Goal: Navigation & Orientation: Find specific page/section

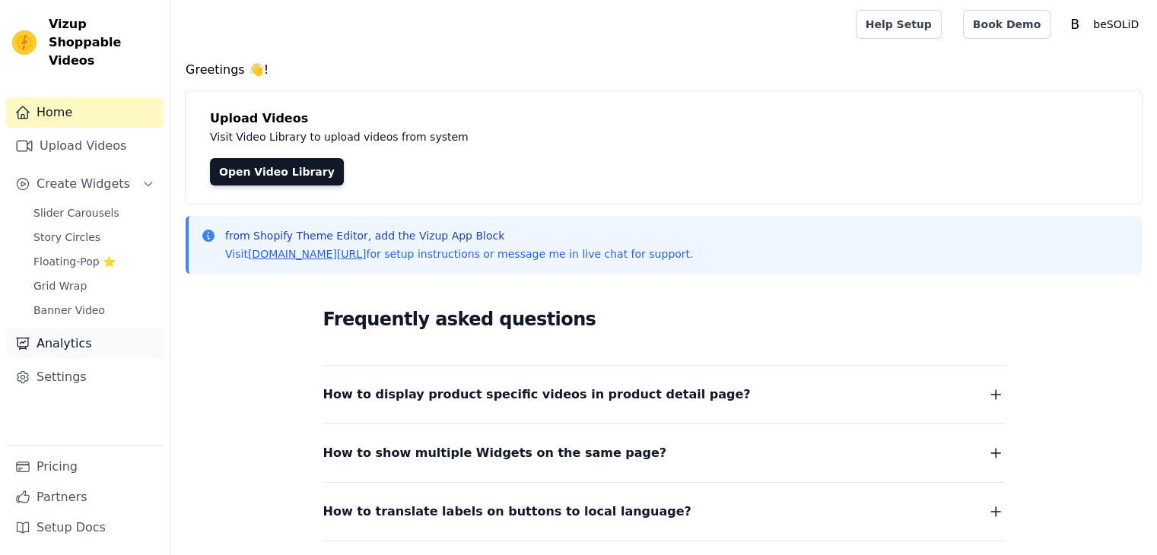
click at [67, 329] on link "Analytics" at bounding box center [84, 344] width 157 height 30
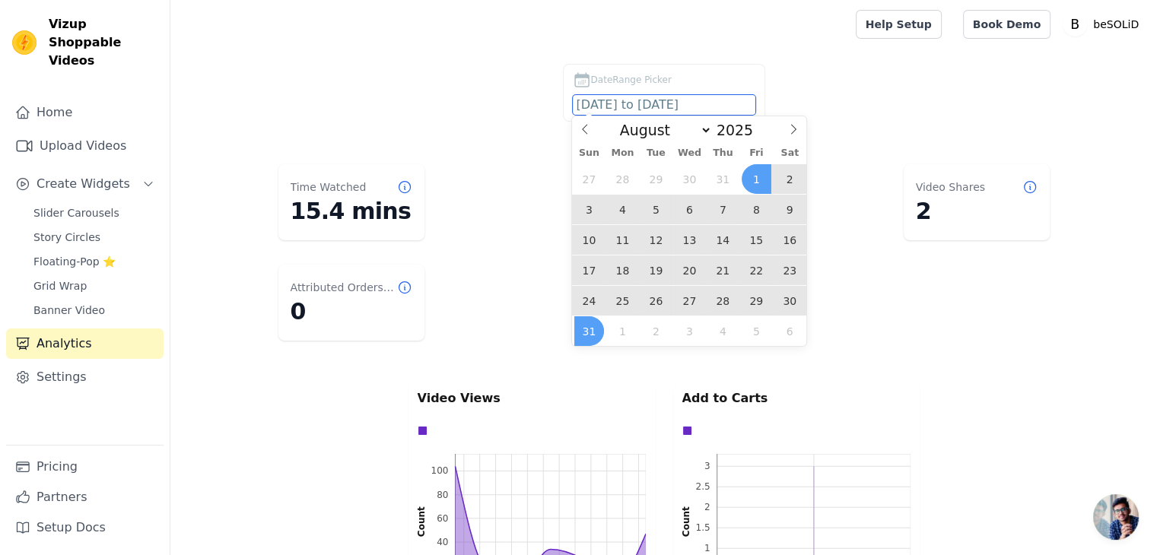
click at [639, 107] on input "[DATE] to [DATE]" at bounding box center [664, 105] width 183 height 20
click at [618, 303] on span "25" at bounding box center [623, 301] width 30 height 30
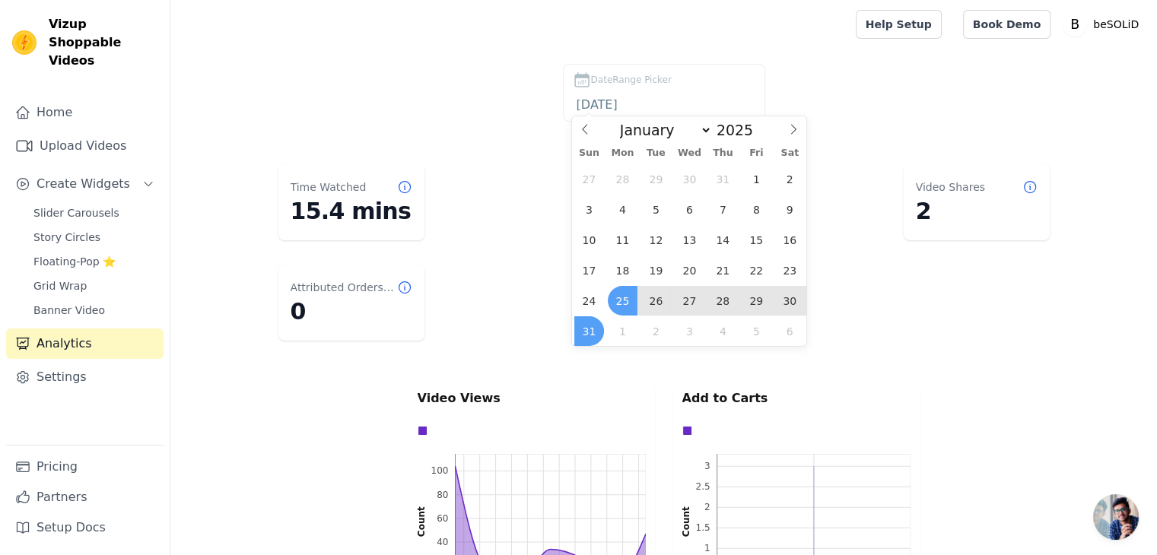
click at [586, 333] on span "31" at bounding box center [589, 331] width 30 height 30
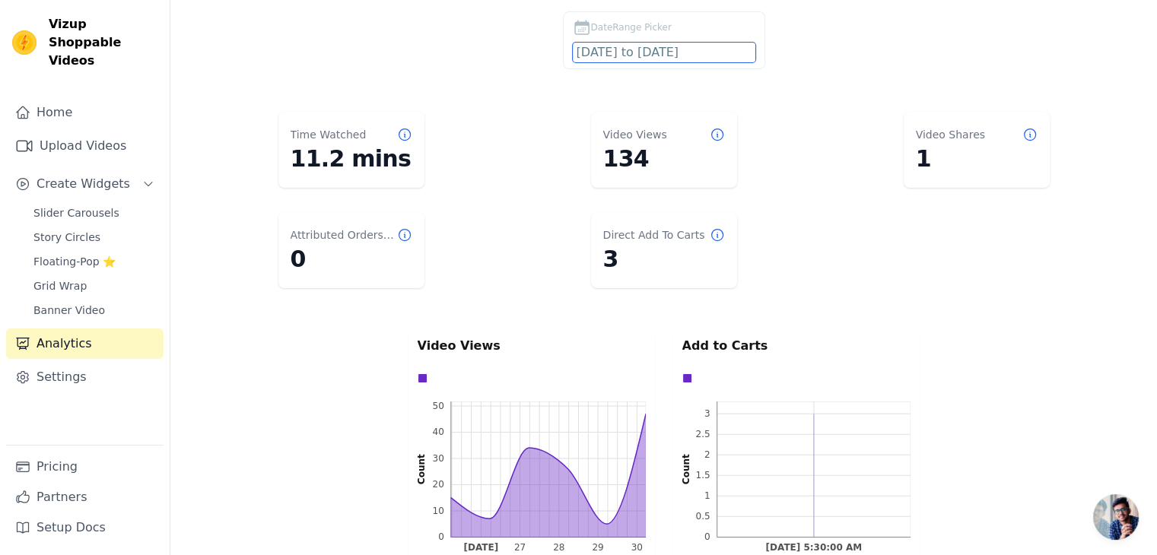
scroll to position [39, 0]
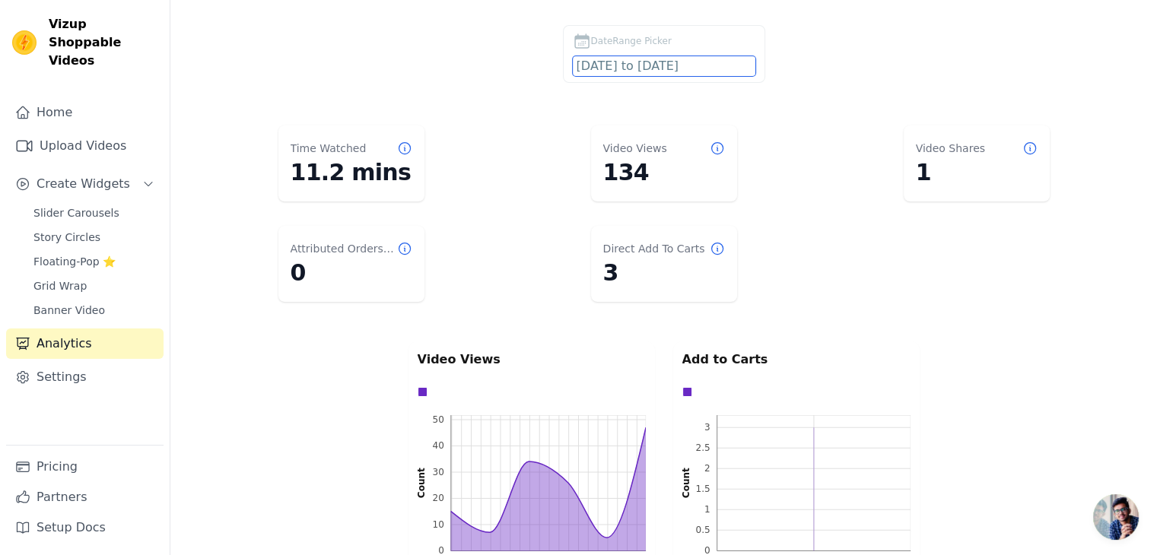
click at [691, 68] on input "[DATE] to [DATE]" at bounding box center [664, 66] width 183 height 20
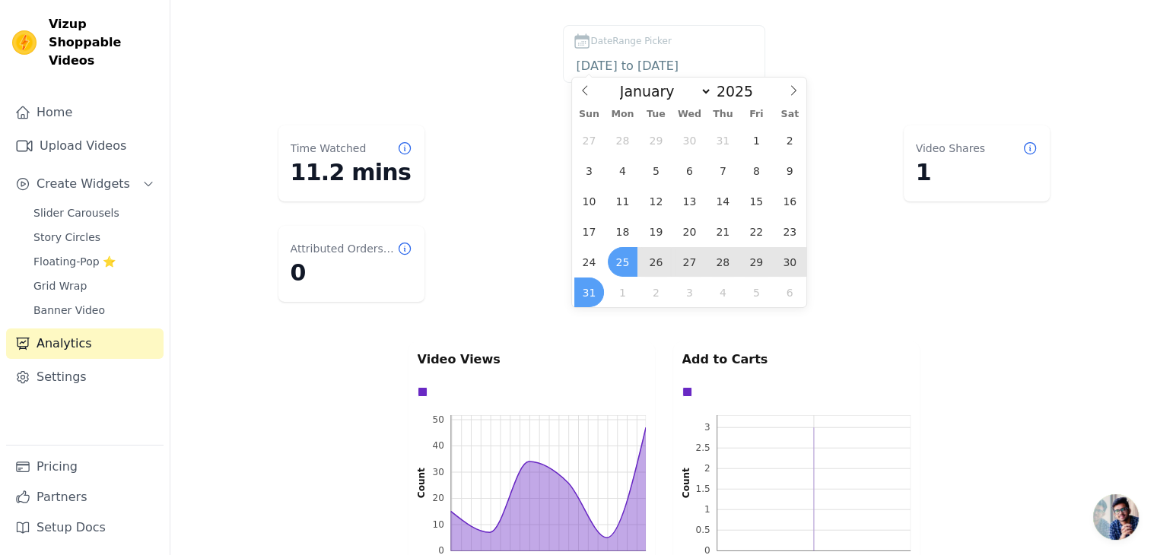
click at [654, 260] on span "26" at bounding box center [656, 262] width 30 height 30
click at [585, 302] on span "31" at bounding box center [589, 293] width 30 height 30
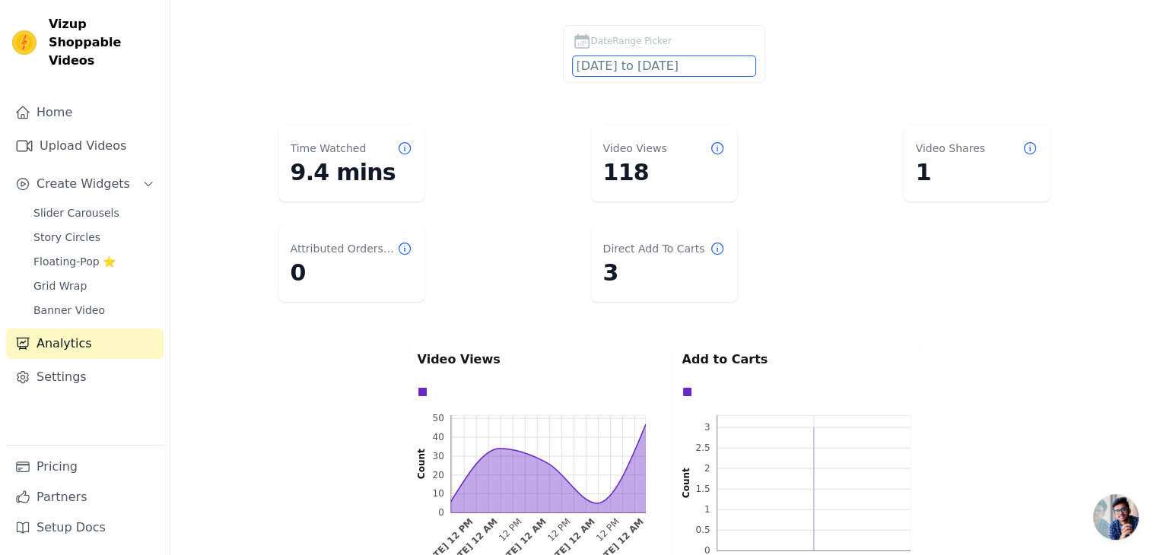
click at [650, 72] on input "[DATE] to [DATE]" at bounding box center [664, 66] width 183 height 20
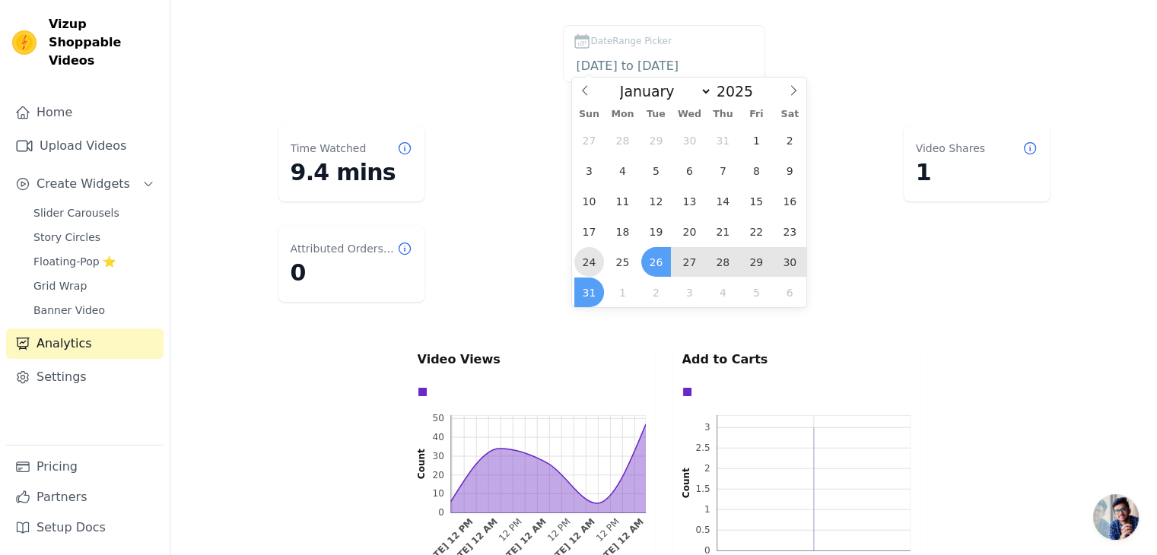
click at [584, 256] on span "24" at bounding box center [589, 262] width 30 height 30
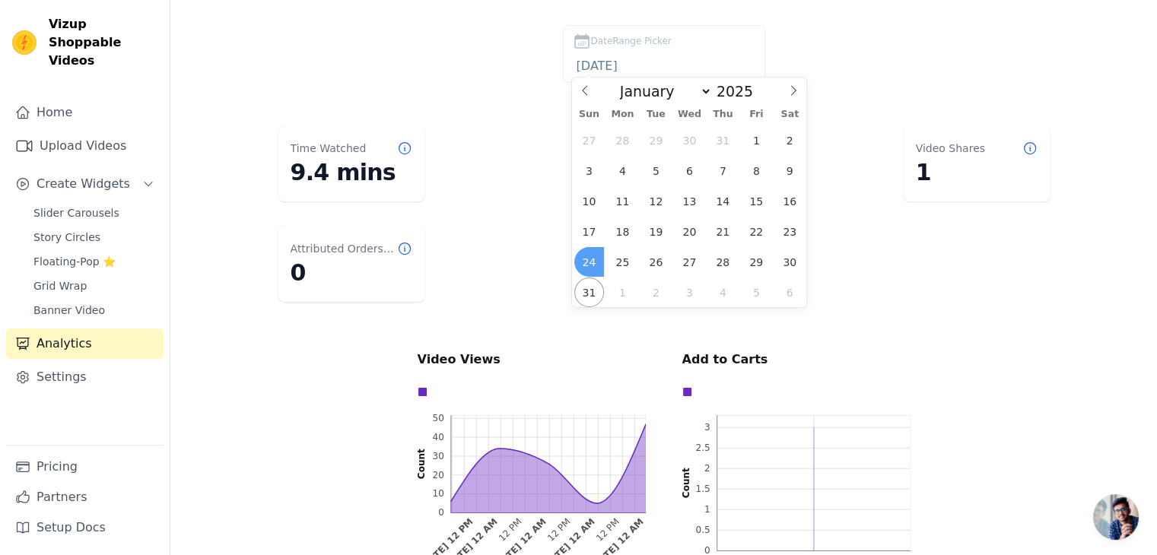
click at [584, 256] on span "24" at bounding box center [589, 262] width 30 height 30
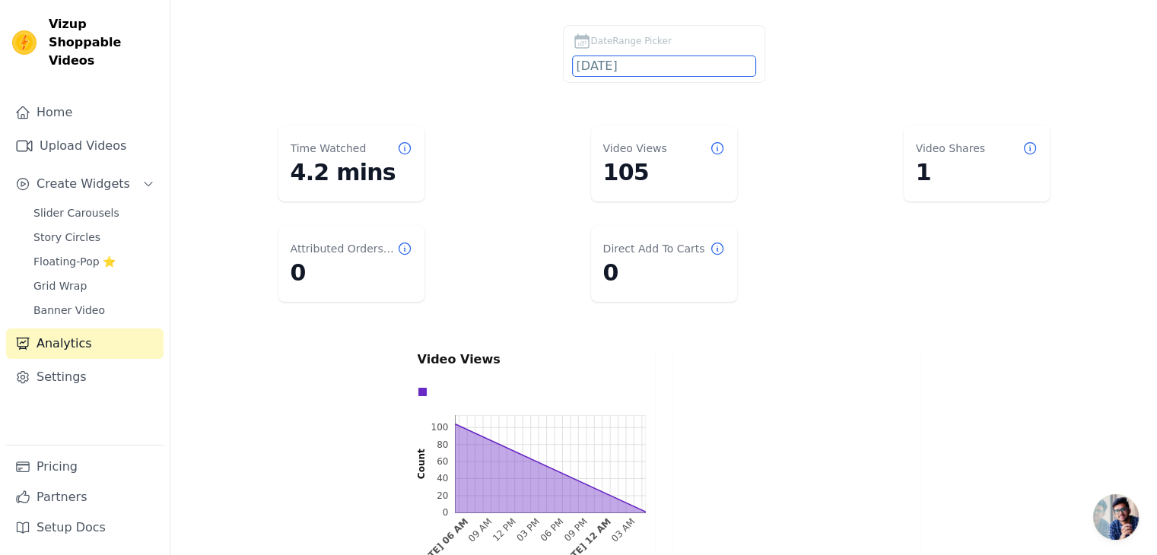
click at [663, 59] on input "[DATE]" at bounding box center [664, 66] width 183 height 20
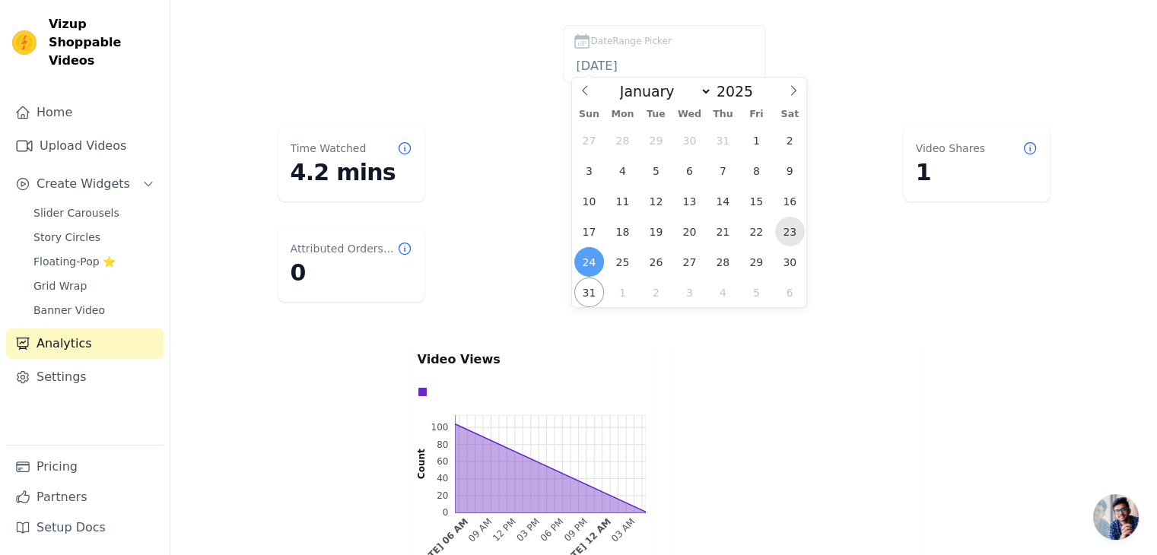
click at [795, 238] on span "23" at bounding box center [790, 232] width 30 height 30
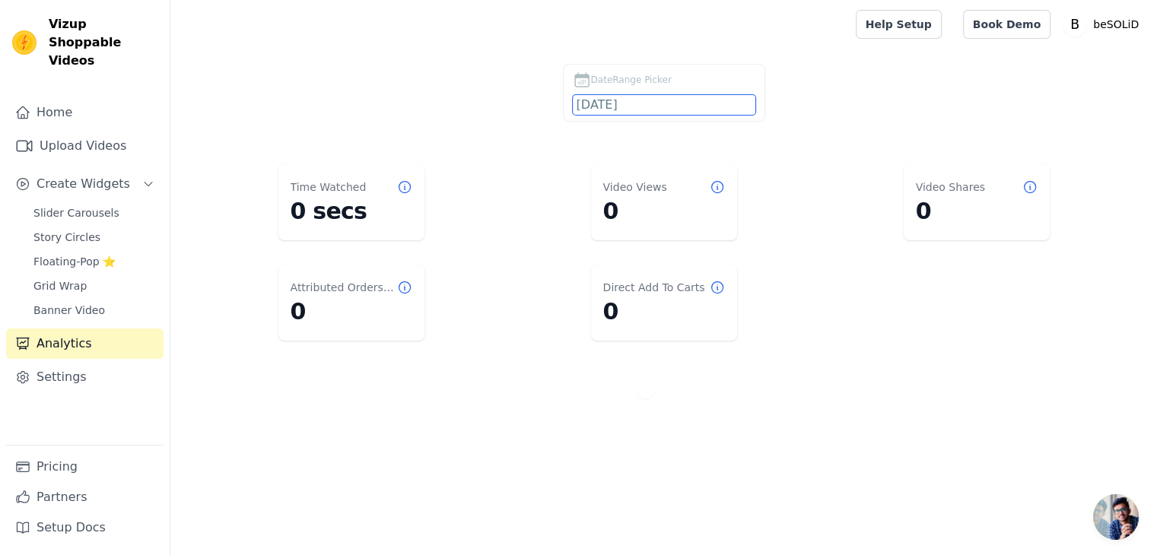
scroll to position [0, 0]
click at [646, 104] on input "[DATE]" at bounding box center [669, 105] width 183 height 20
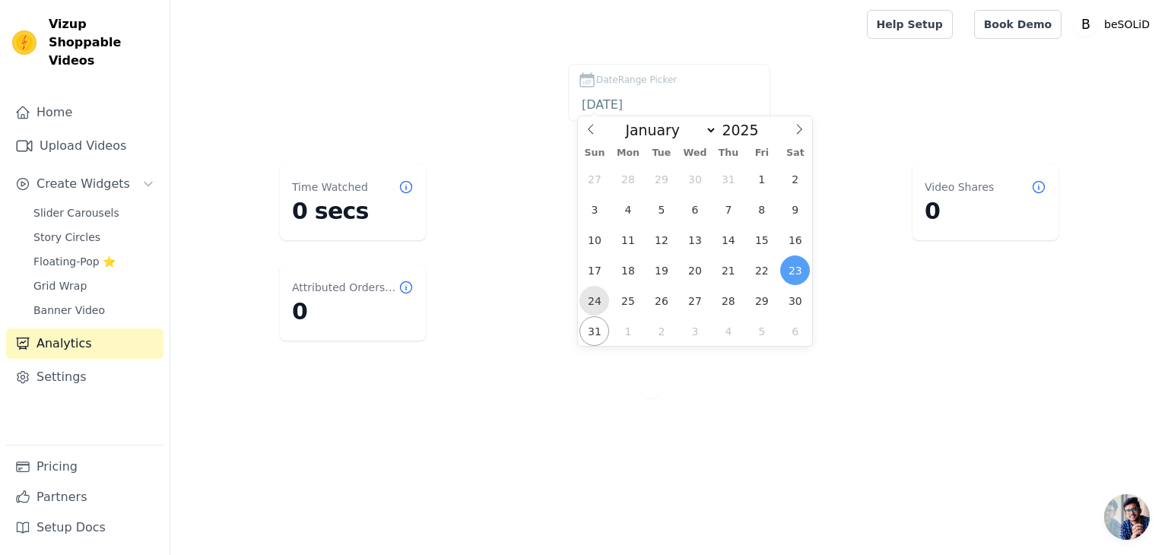
click at [596, 296] on span "24" at bounding box center [595, 301] width 30 height 30
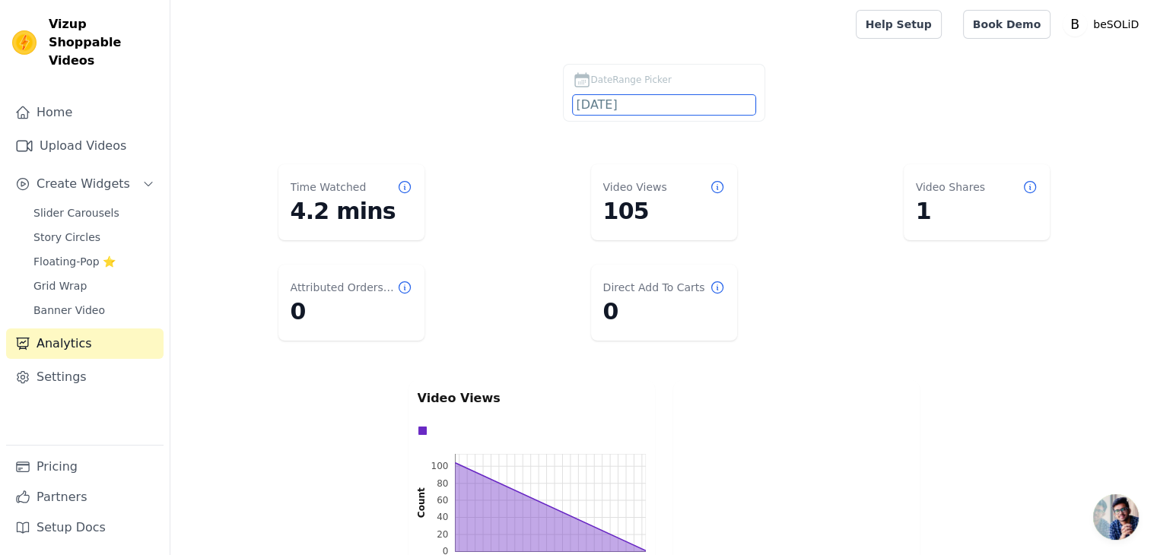
click at [659, 98] on input "[DATE]" at bounding box center [664, 105] width 183 height 20
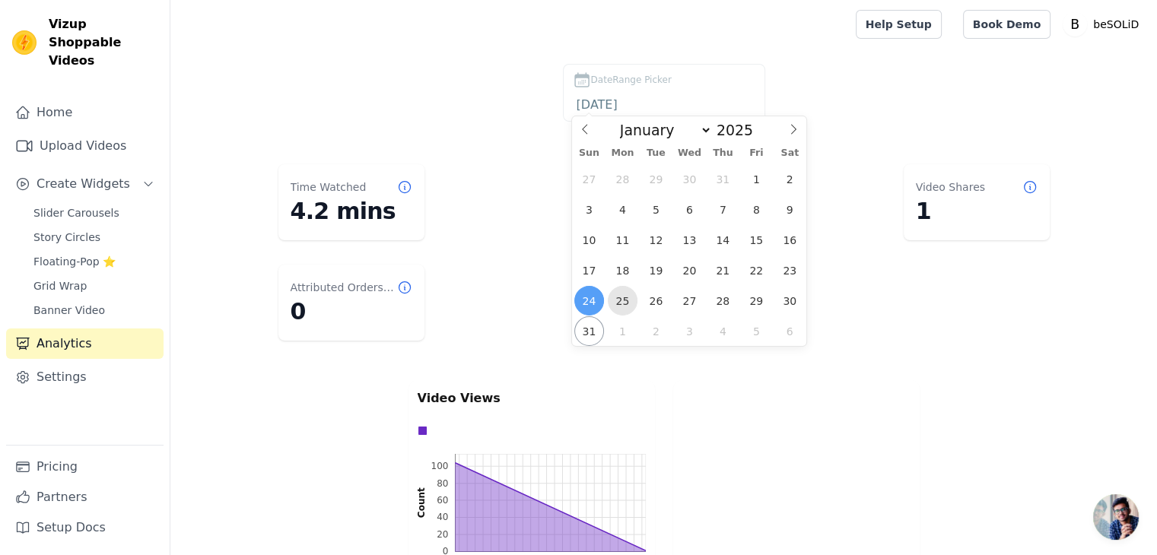
click at [622, 306] on span "25" at bounding box center [623, 301] width 30 height 30
click at [659, 295] on span "26" at bounding box center [656, 301] width 30 height 30
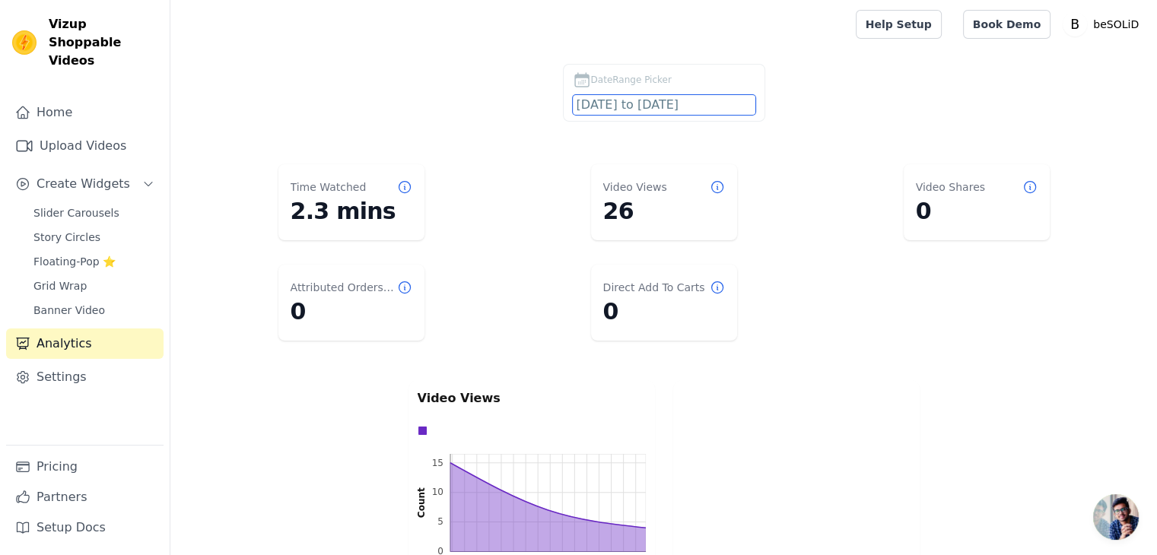
click at [648, 107] on input "[DATE] to [DATE]" at bounding box center [664, 105] width 183 height 20
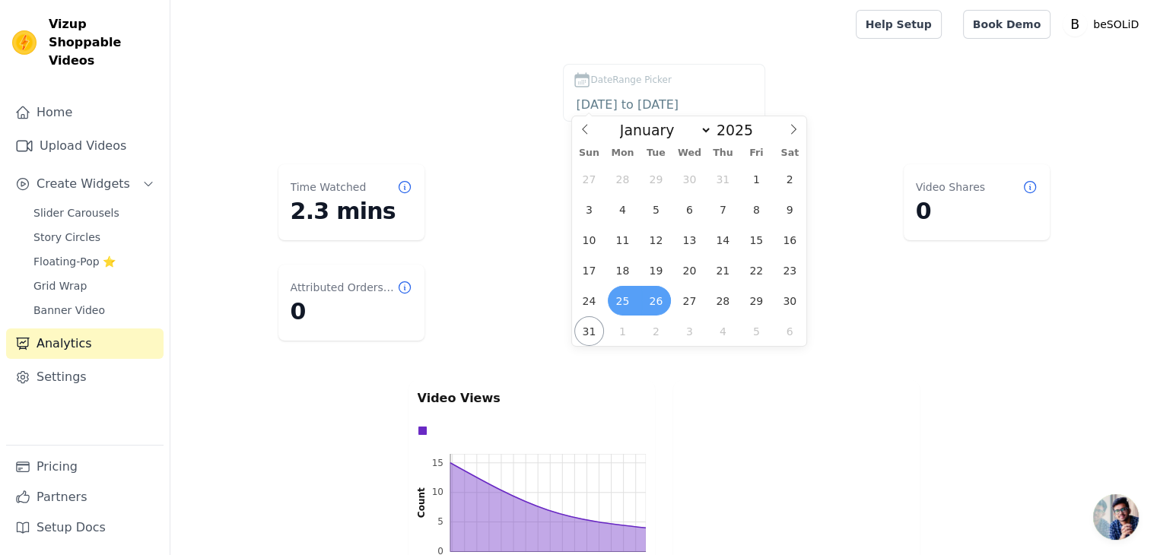
click at [653, 305] on span "26" at bounding box center [656, 301] width 30 height 30
click at [598, 329] on span "31" at bounding box center [589, 331] width 30 height 30
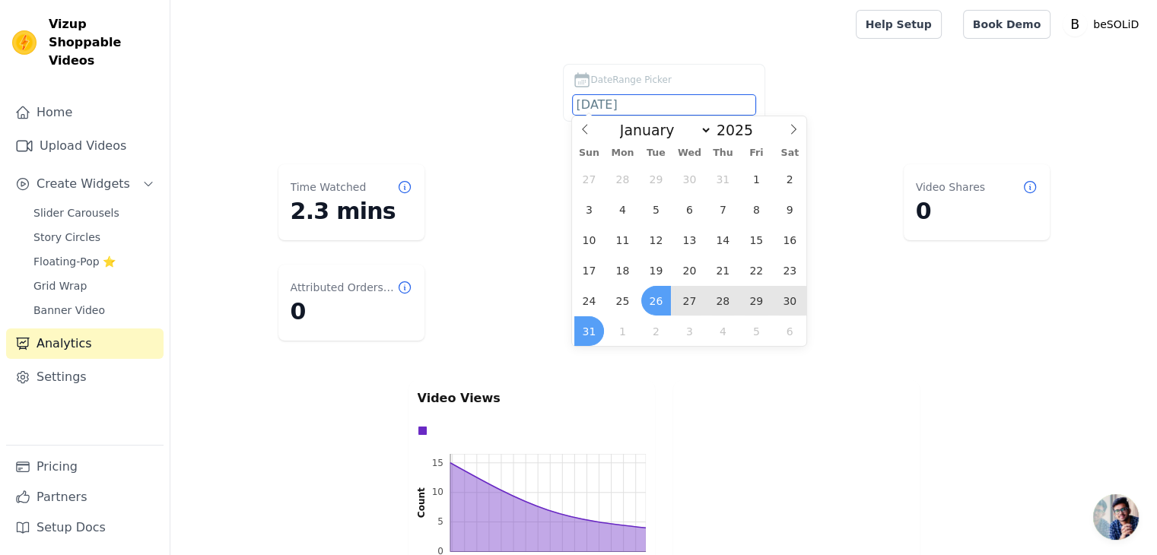
type input "[DATE] to [DATE]"
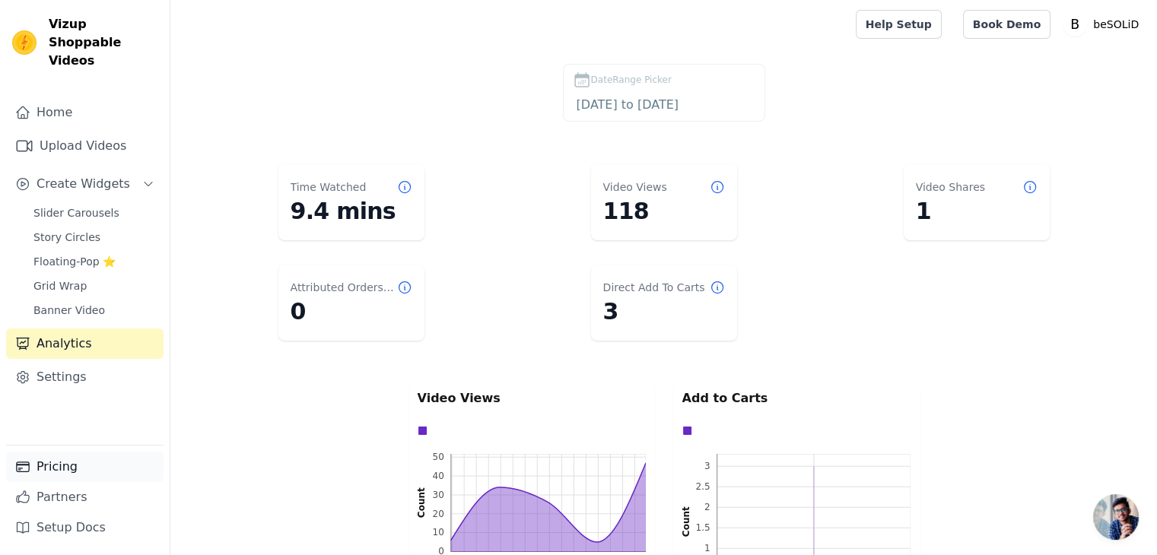
click at [81, 460] on link "Pricing" at bounding box center [84, 467] width 157 height 30
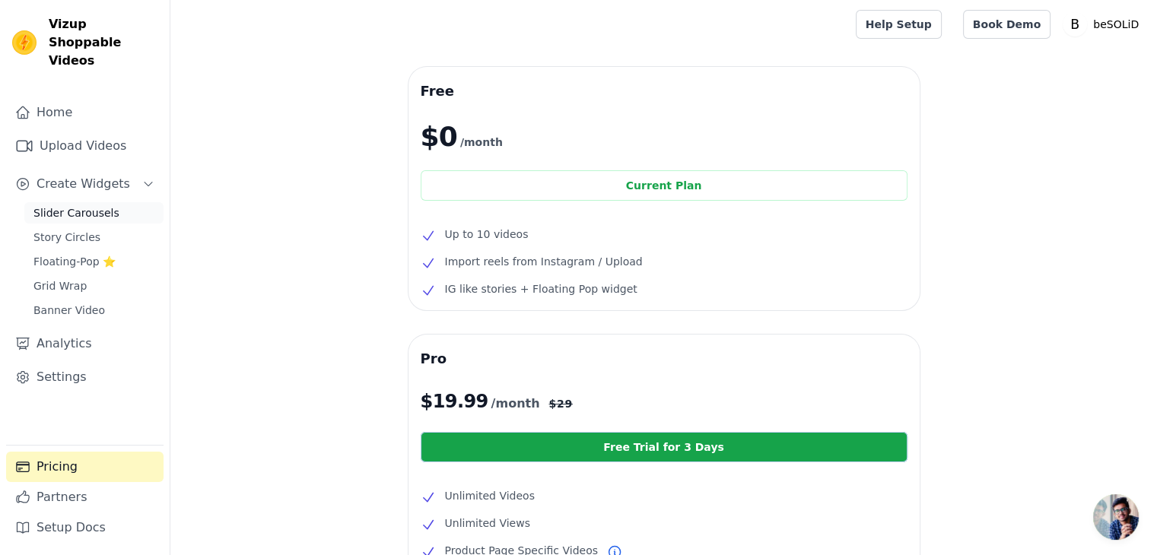
click at [90, 205] on span "Slider Carousels" at bounding box center [76, 212] width 86 height 15
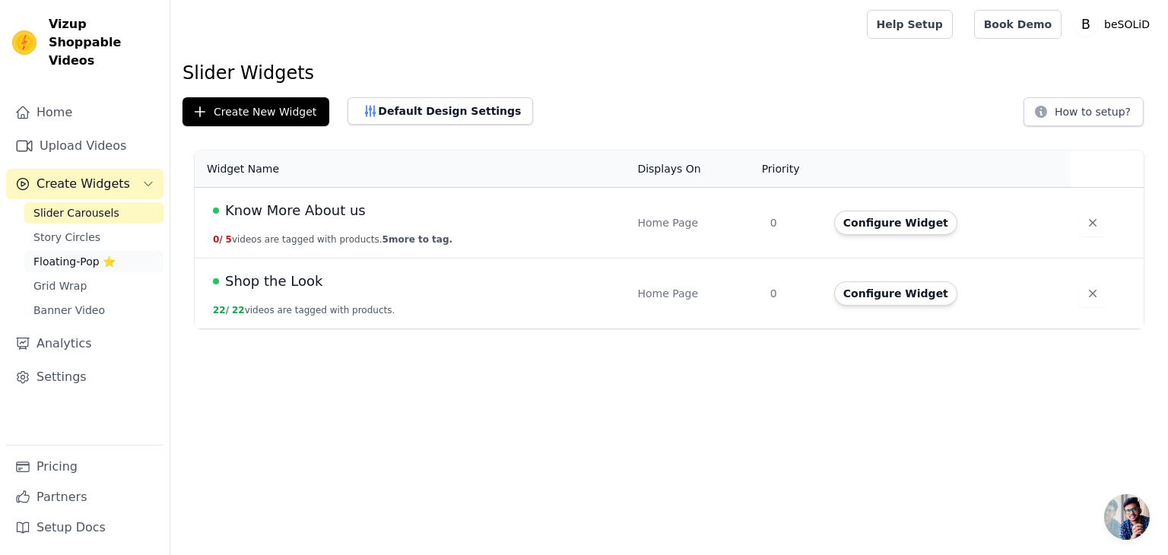
click at [77, 254] on span "Floating-Pop ⭐" at bounding box center [74, 261] width 82 height 15
